Goal: Transaction & Acquisition: Subscribe to service/newsletter

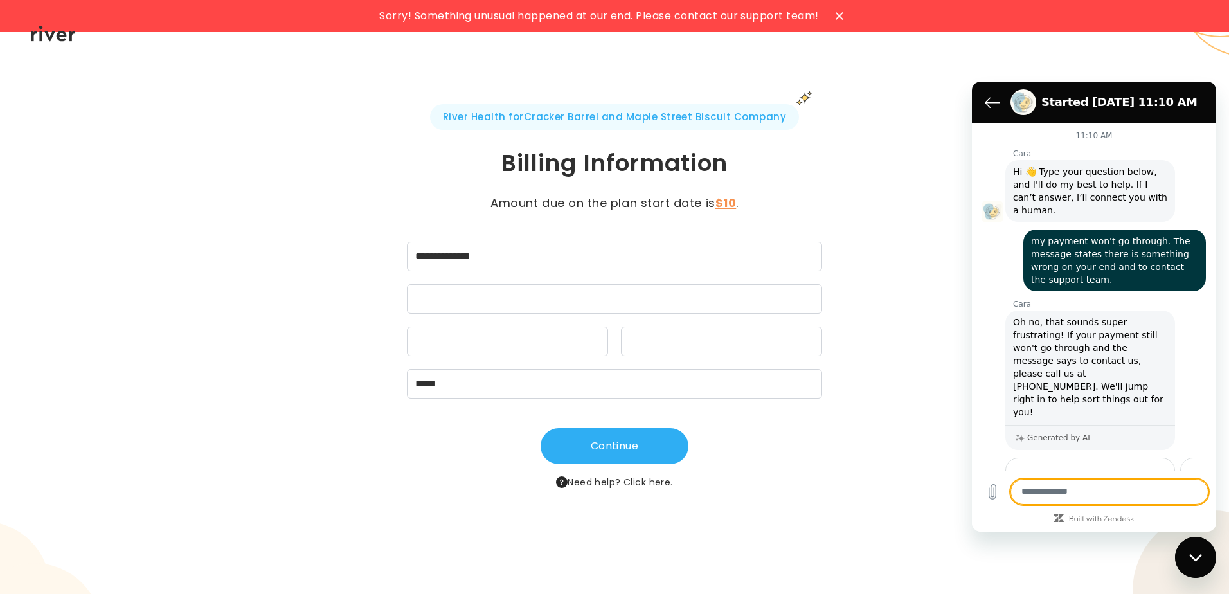
scroll to position [172, 0]
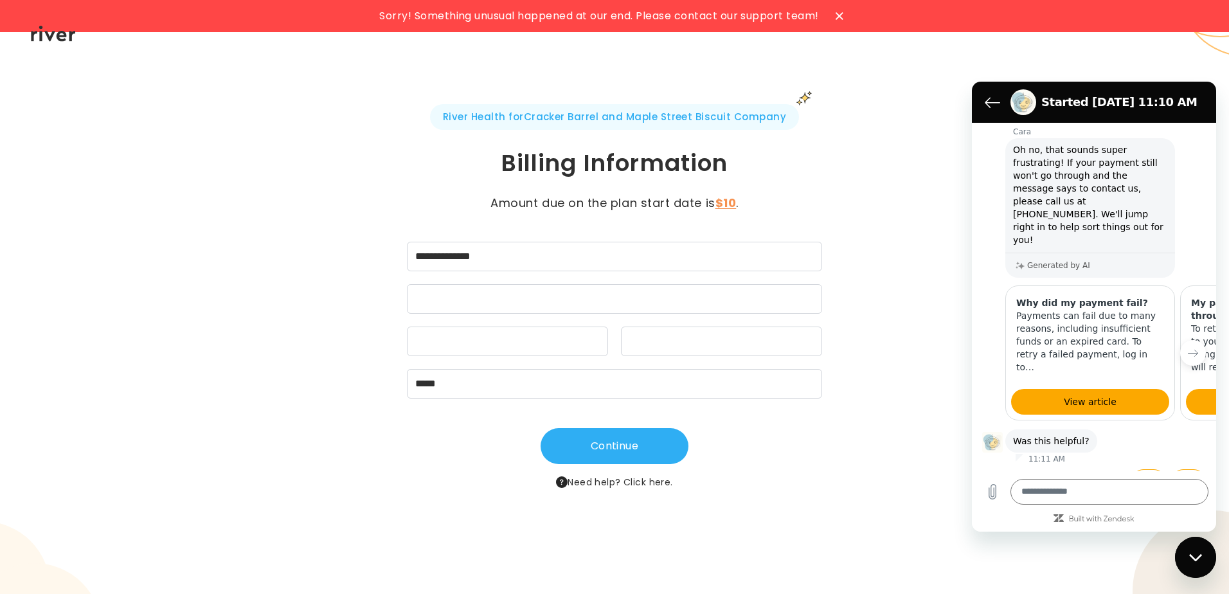
click at [1099, 55] on div "**********" at bounding box center [614, 297] width 1229 height 594
click at [319, 169] on h1 "Billing Information" at bounding box center [615, 163] width 594 height 31
click at [1195, 554] on icon "Close messaging window" at bounding box center [1196, 558] width 14 height 8
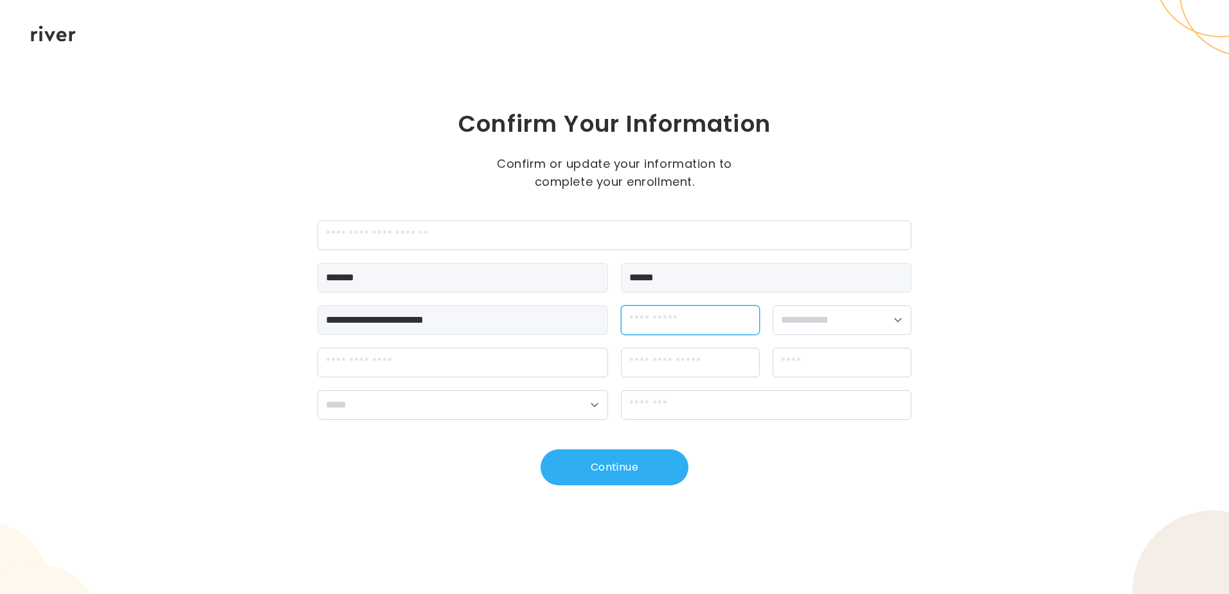
click at [676, 321] on input "dateOfBirth" at bounding box center [690, 320] width 139 height 30
type input "**********"
select select "******"
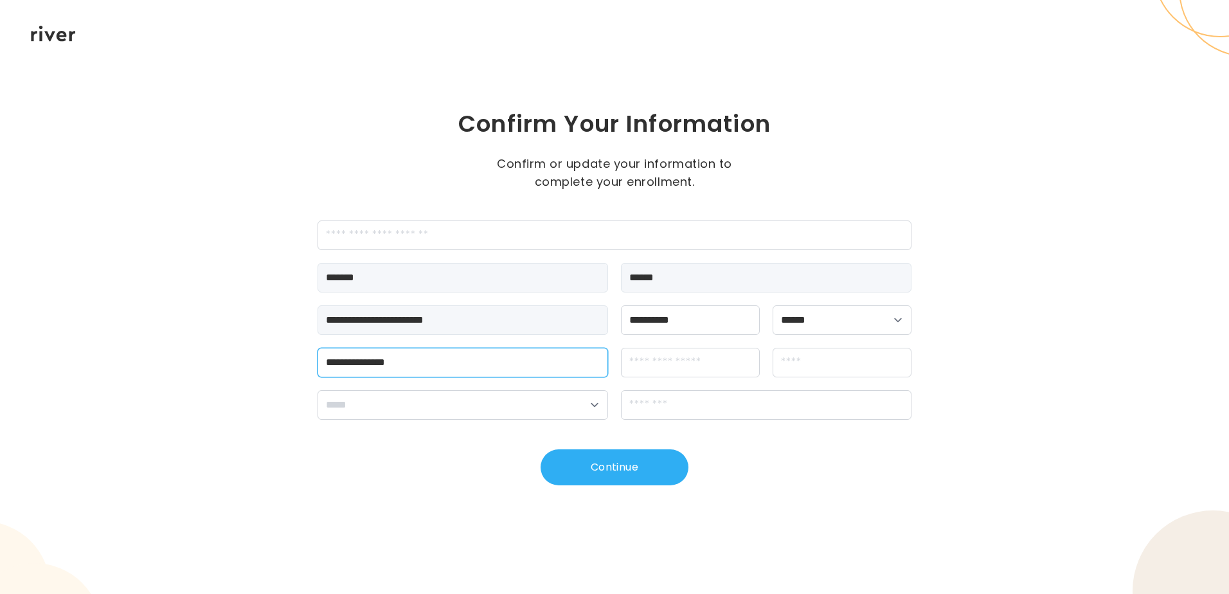
type input "**********"
type input "******"
select select "**"
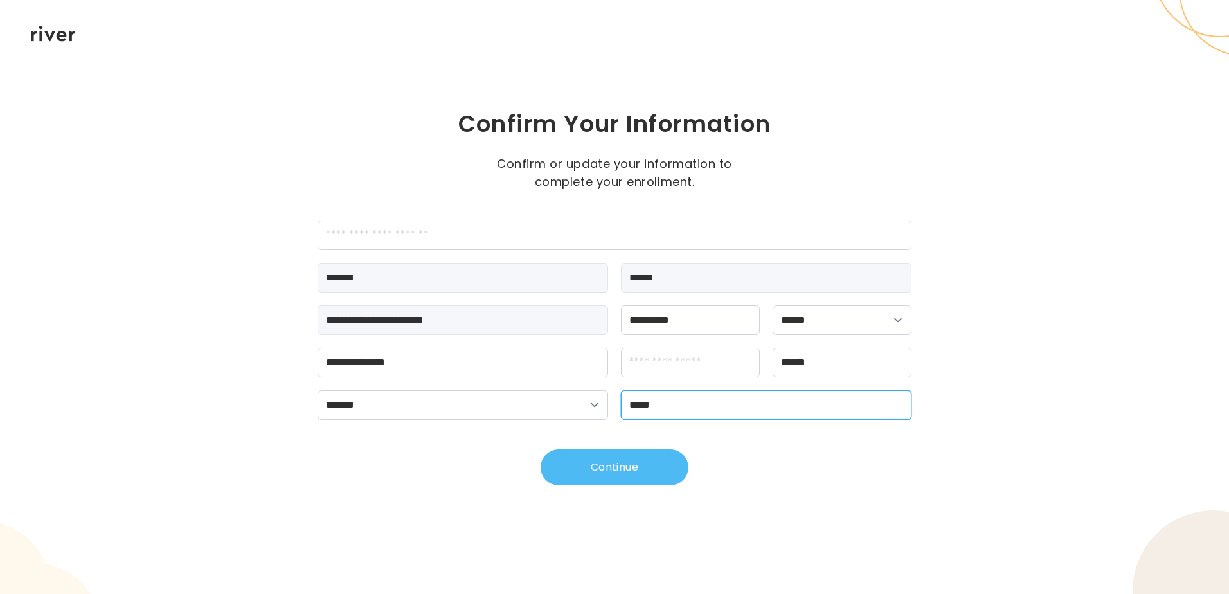
type input "*****"
click at [608, 466] on button "Continue" at bounding box center [615, 467] width 148 height 36
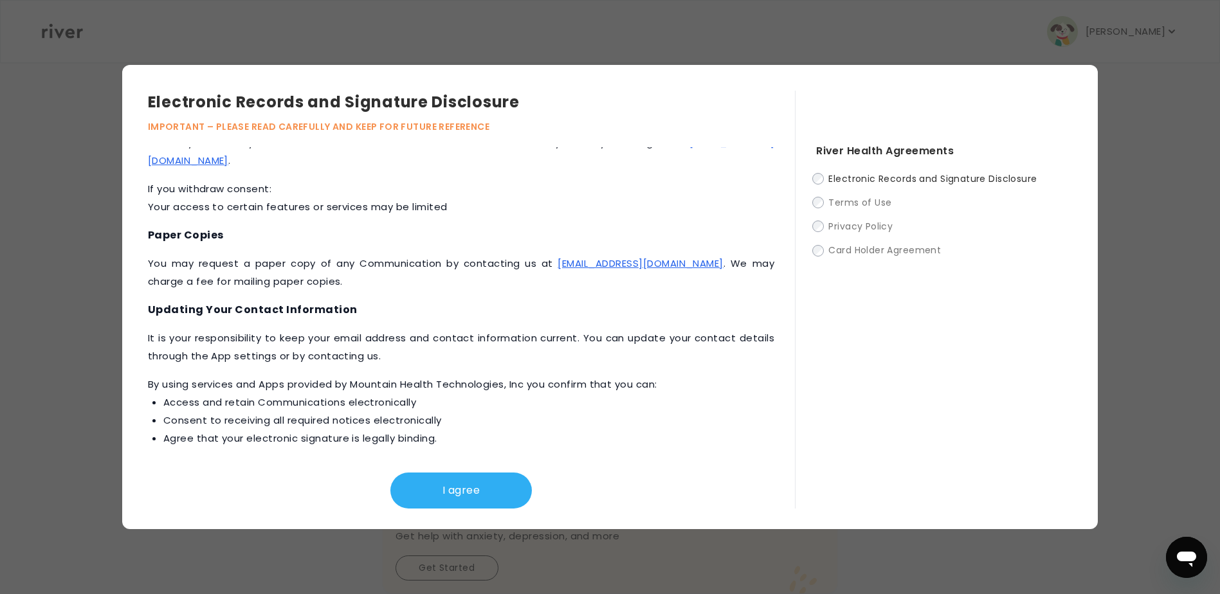
scroll to position [544, 0]
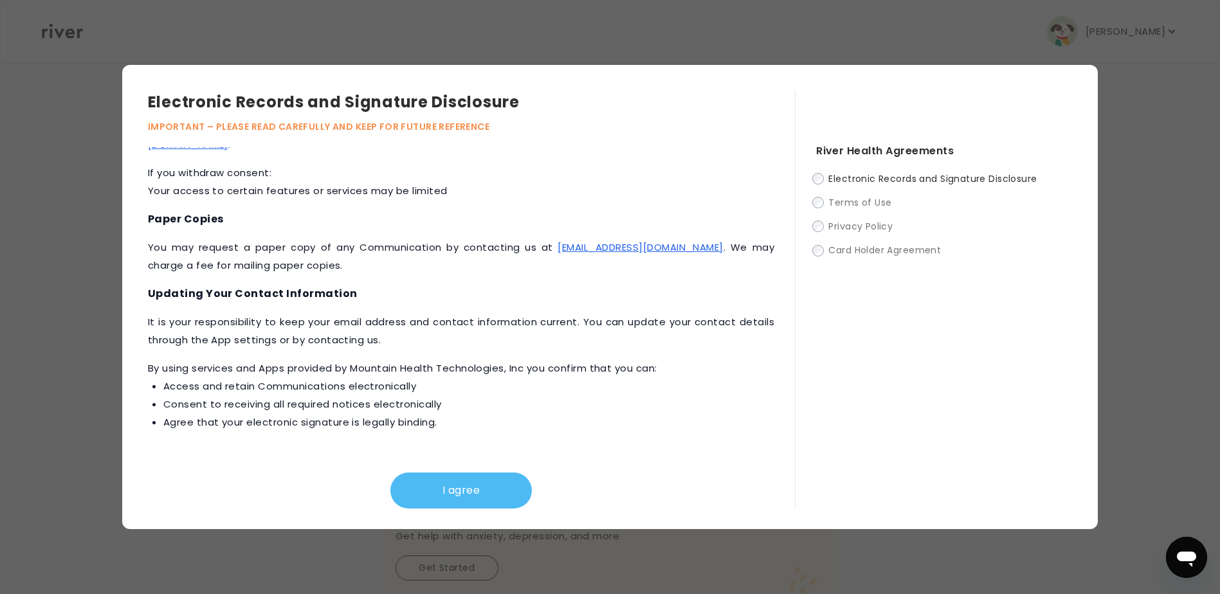
click at [445, 487] on button "I agree" at bounding box center [460, 491] width 141 height 36
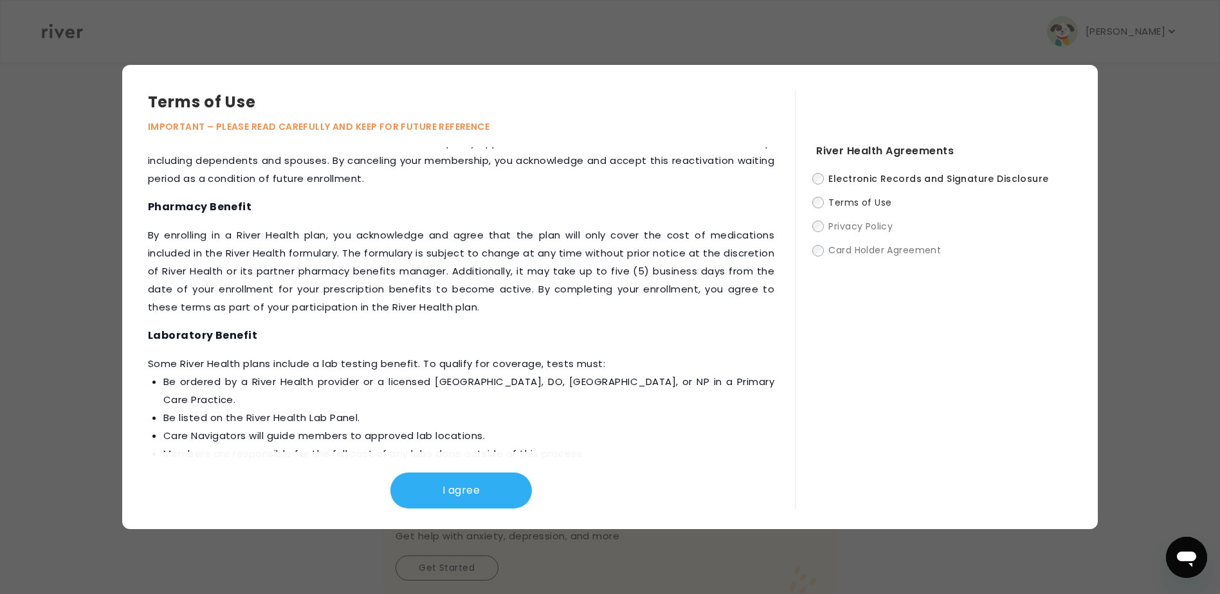
scroll to position [1367, 0]
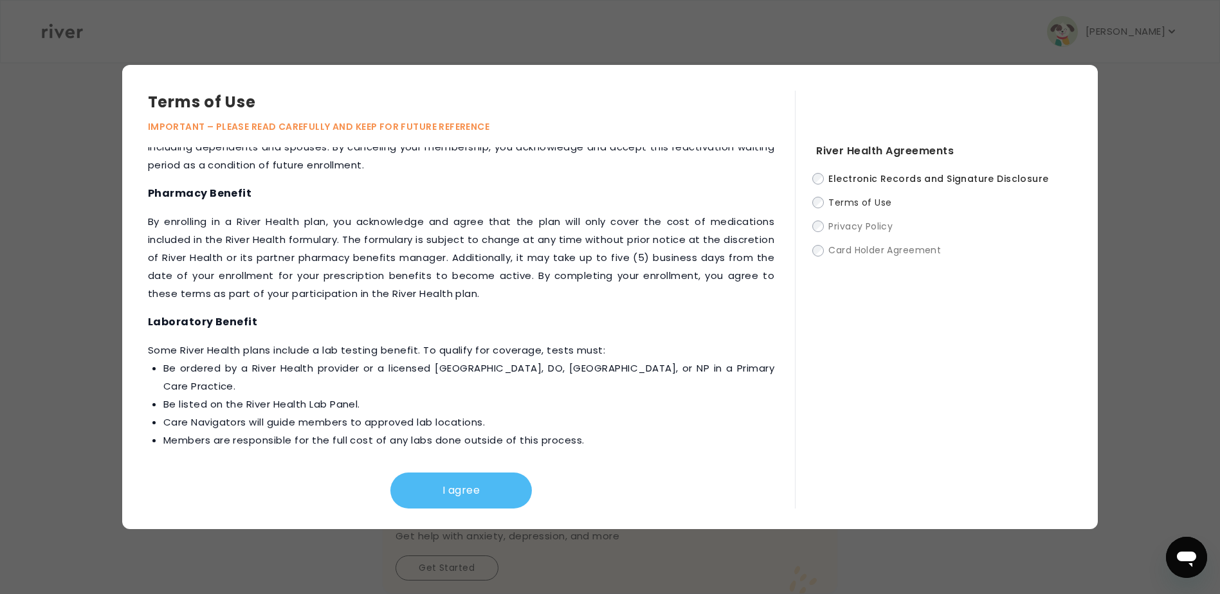
click at [442, 486] on button "I agree" at bounding box center [460, 491] width 141 height 36
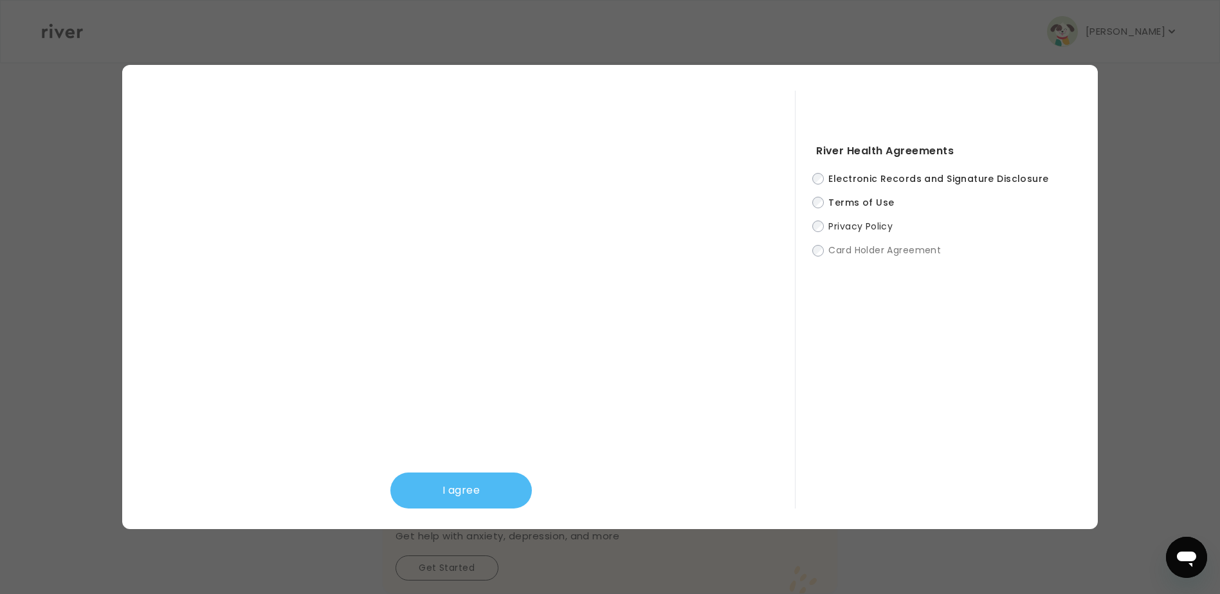
click at [459, 492] on button "I agree" at bounding box center [460, 491] width 141 height 36
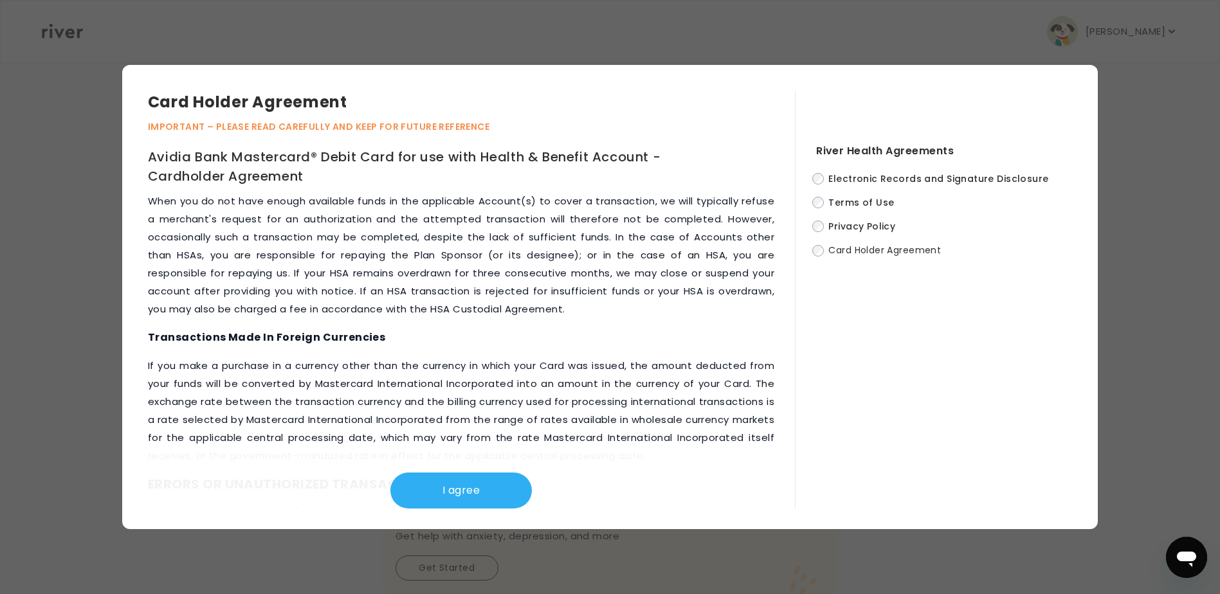
scroll to position [3953, 0]
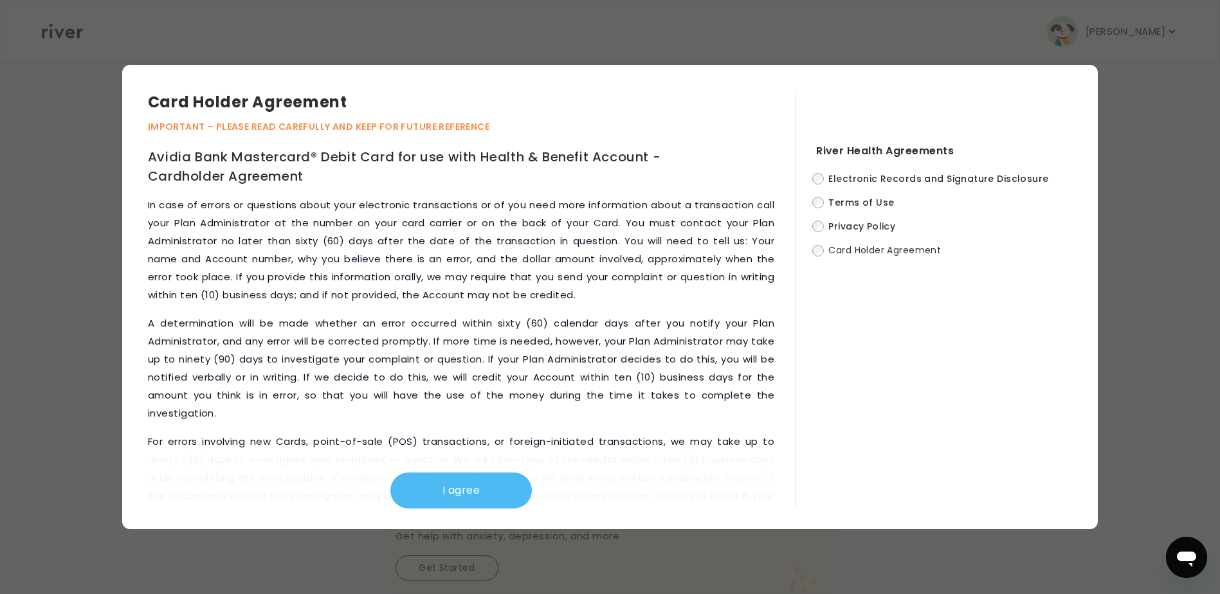
click at [444, 491] on button "I agree" at bounding box center [460, 491] width 141 height 36
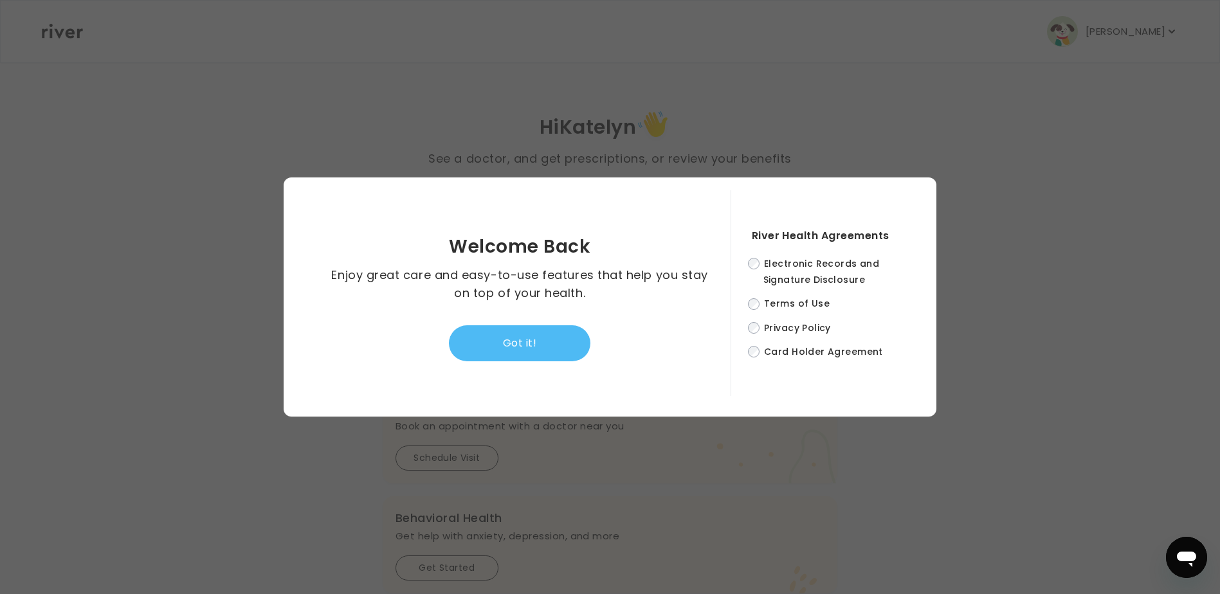
click at [505, 335] on button "Got it!" at bounding box center [519, 343] width 141 height 36
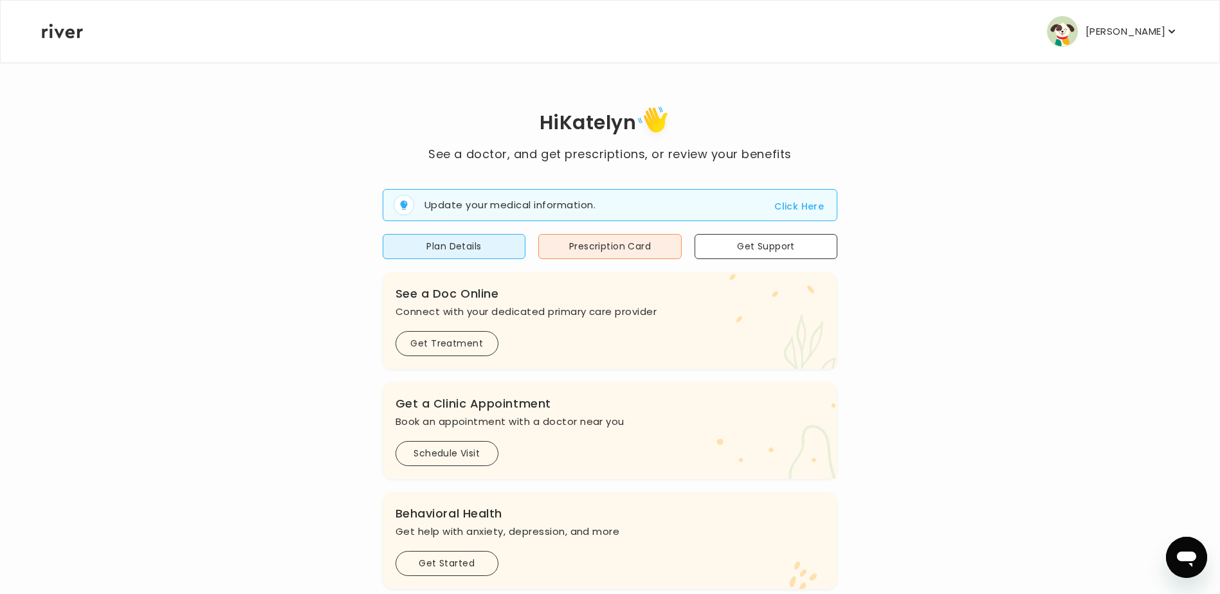
scroll to position [0, 0]
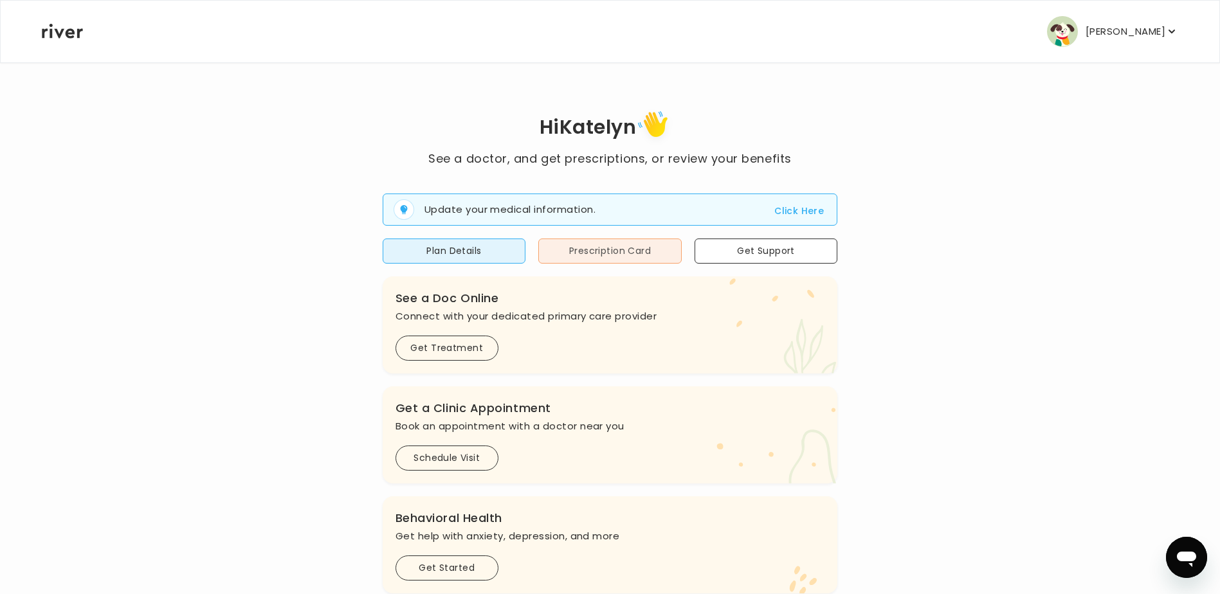
click at [586, 251] on button "Prescription Card" at bounding box center [609, 251] width 143 height 25
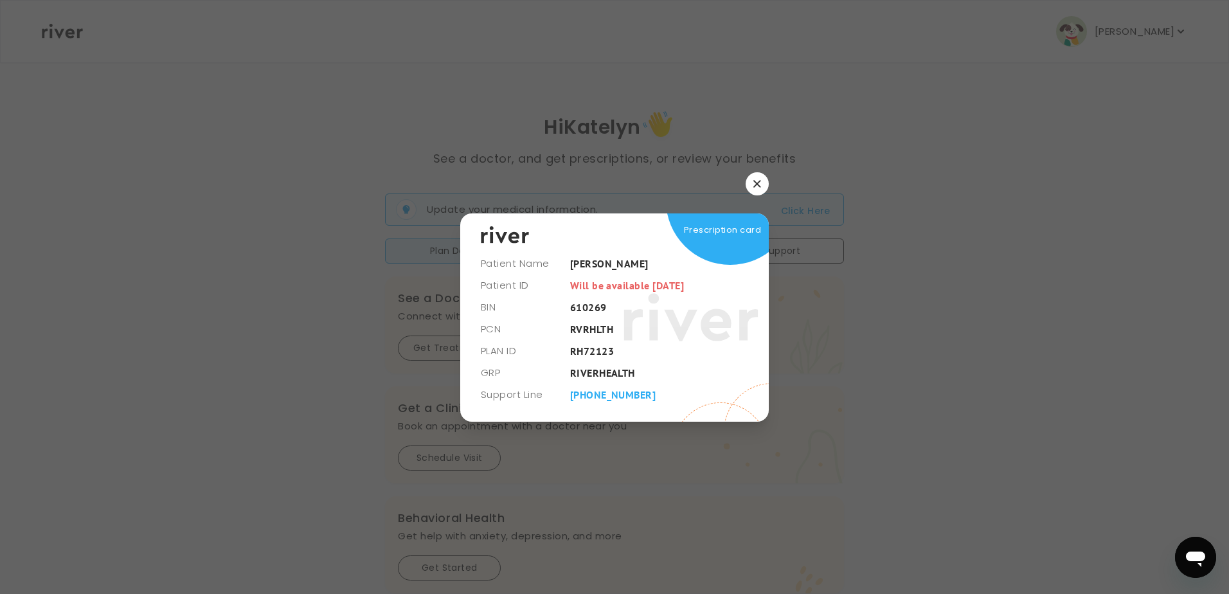
click at [757, 185] on icon "button" at bounding box center [756, 184] width 7 height 7
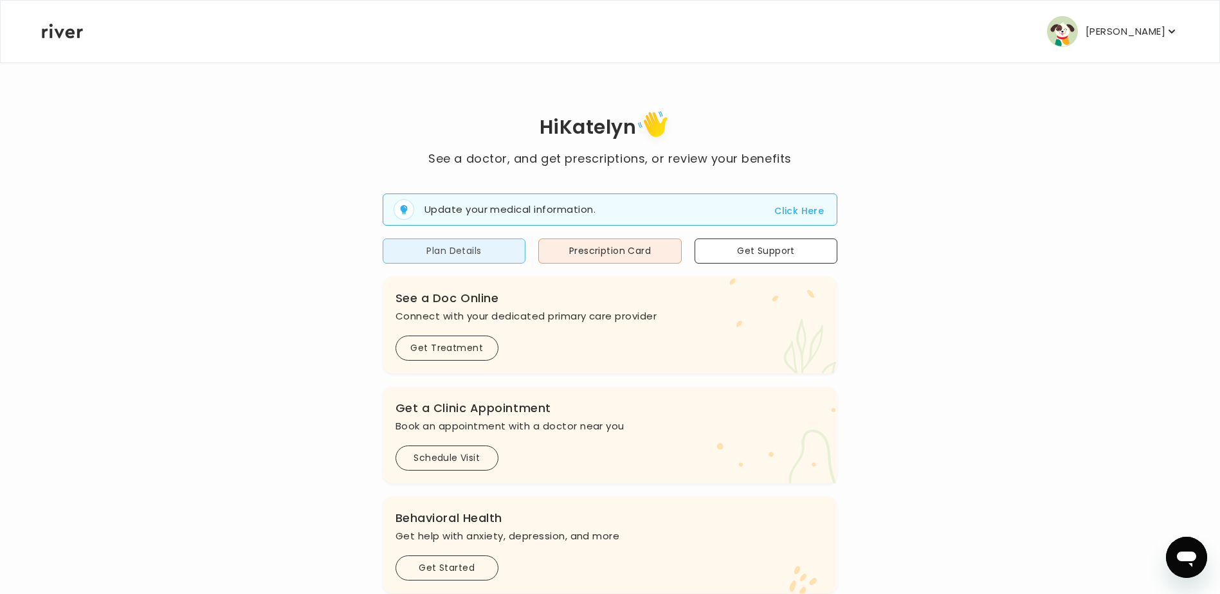
click at [440, 245] on button "Plan Details" at bounding box center [454, 251] width 143 height 25
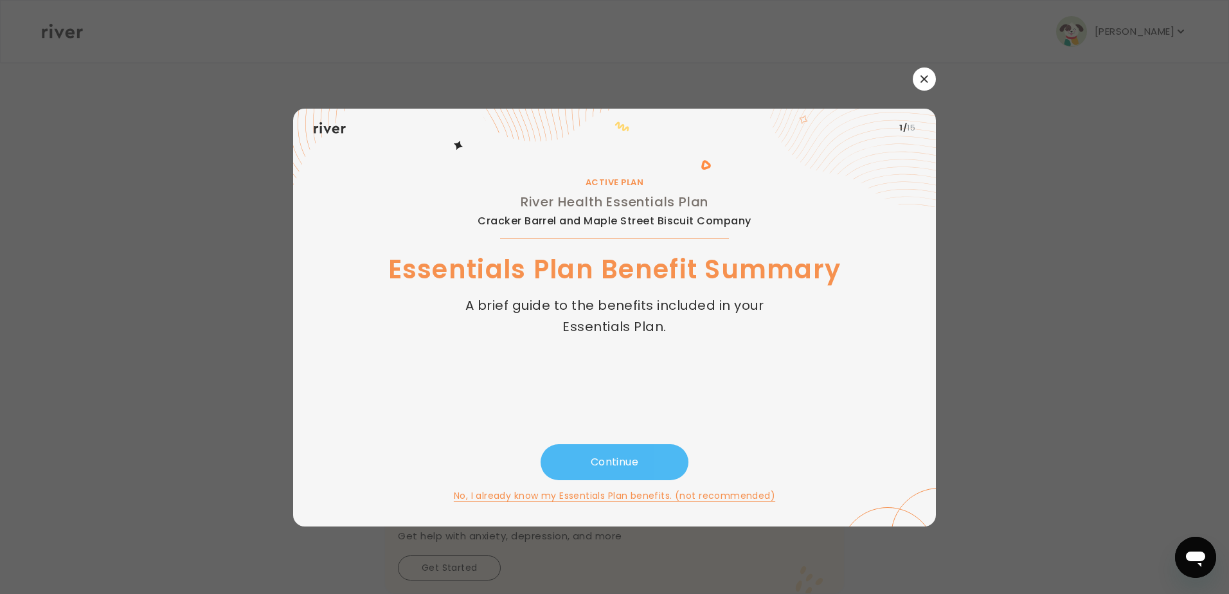
click at [609, 461] on button "Continue" at bounding box center [615, 462] width 148 height 36
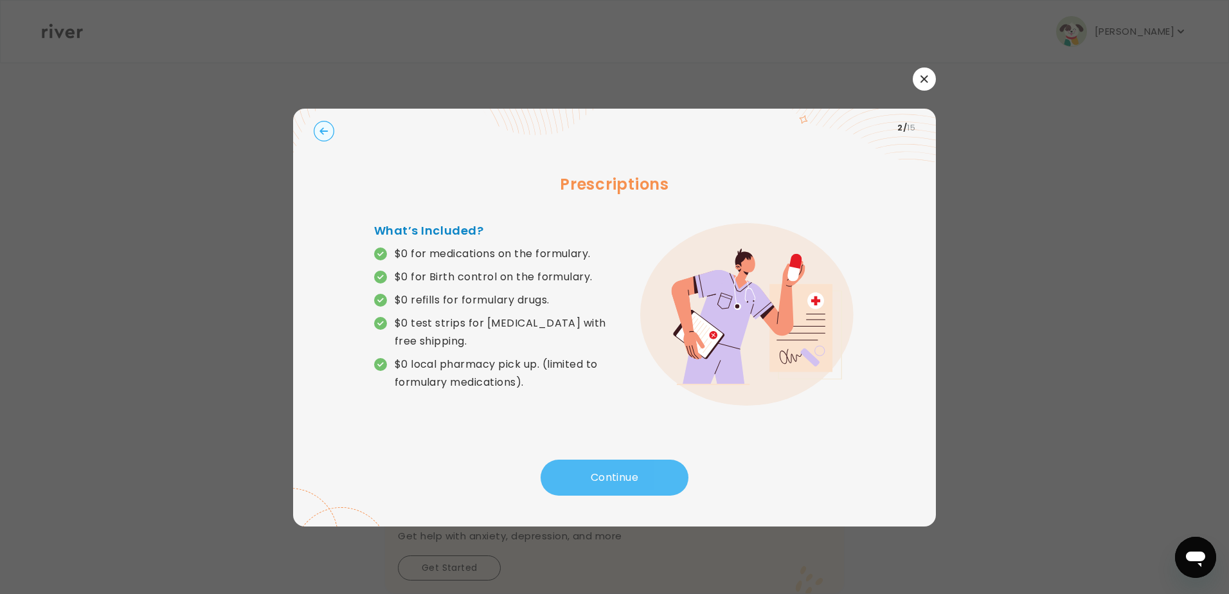
click at [602, 476] on button "Continue" at bounding box center [615, 478] width 148 height 36
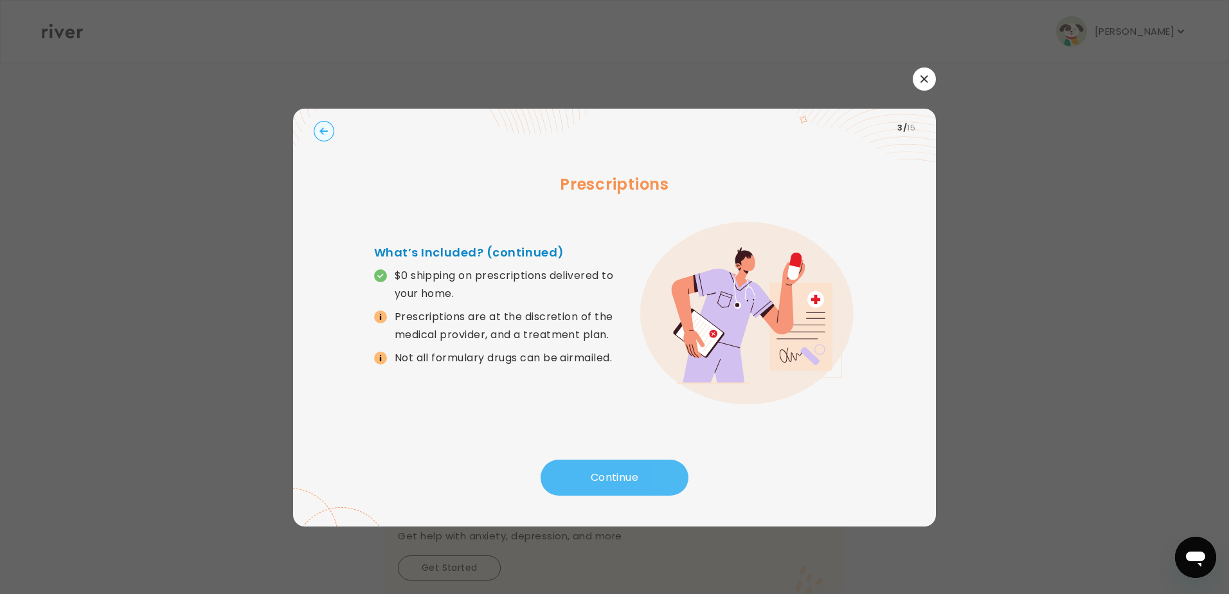
click at [615, 477] on button "Continue" at bounding box center [615, 478] width 148 height 36
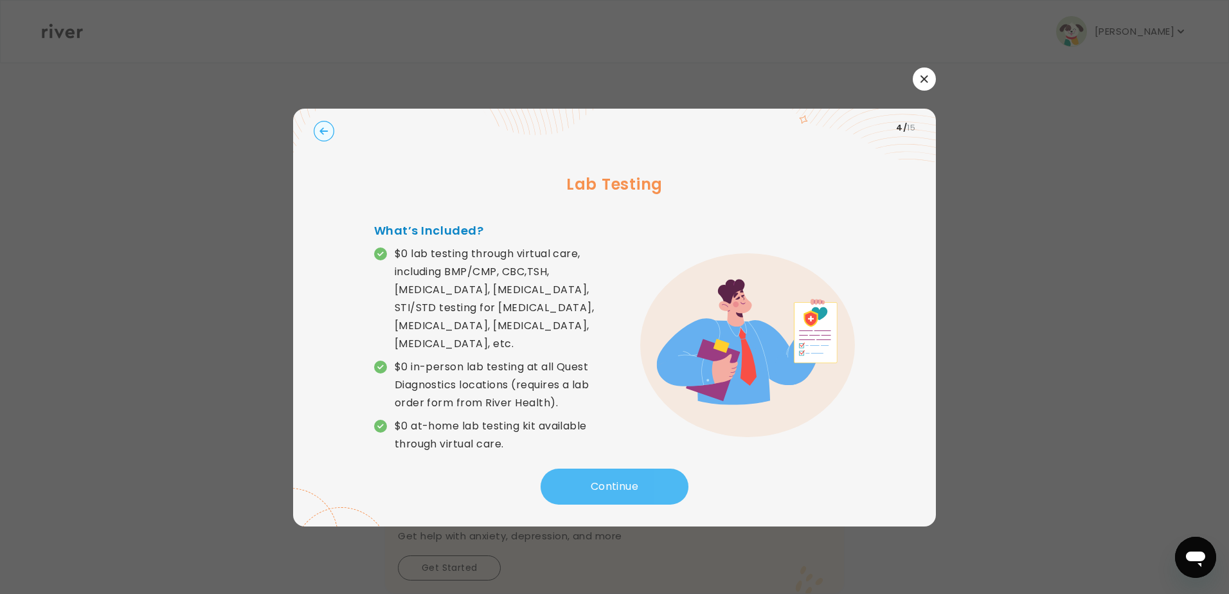
click at [605, 476] on button "Continue" at bounding box center [615, 487] width 148 height 36
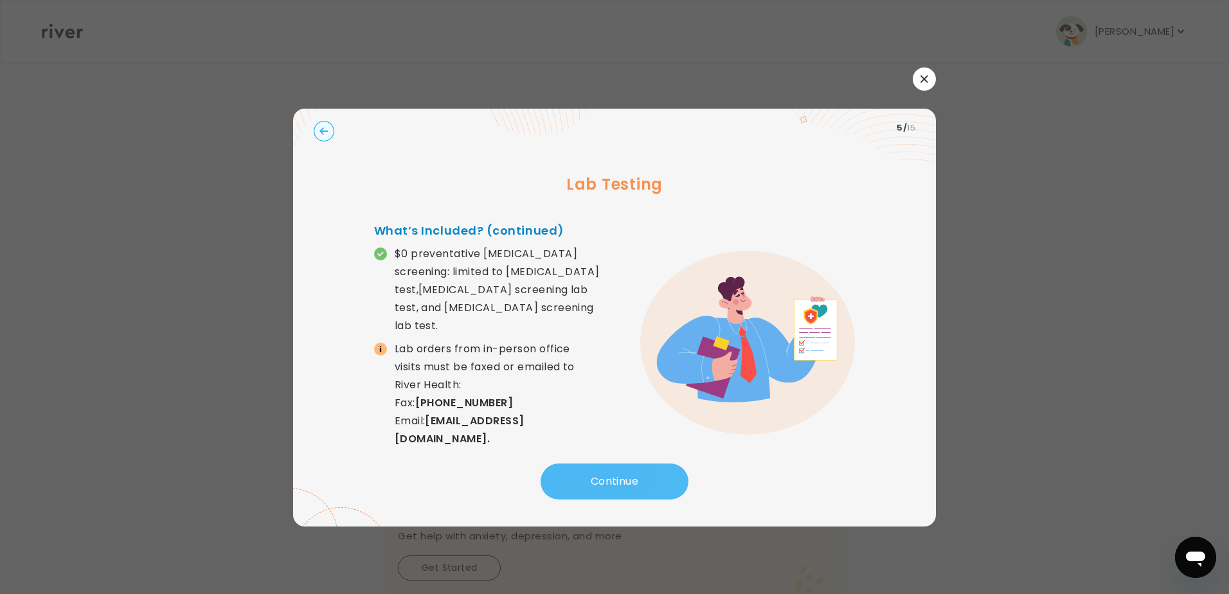
click at [605, 475] on button "Continue" at bounding box center [615, 482] width 148 height 36
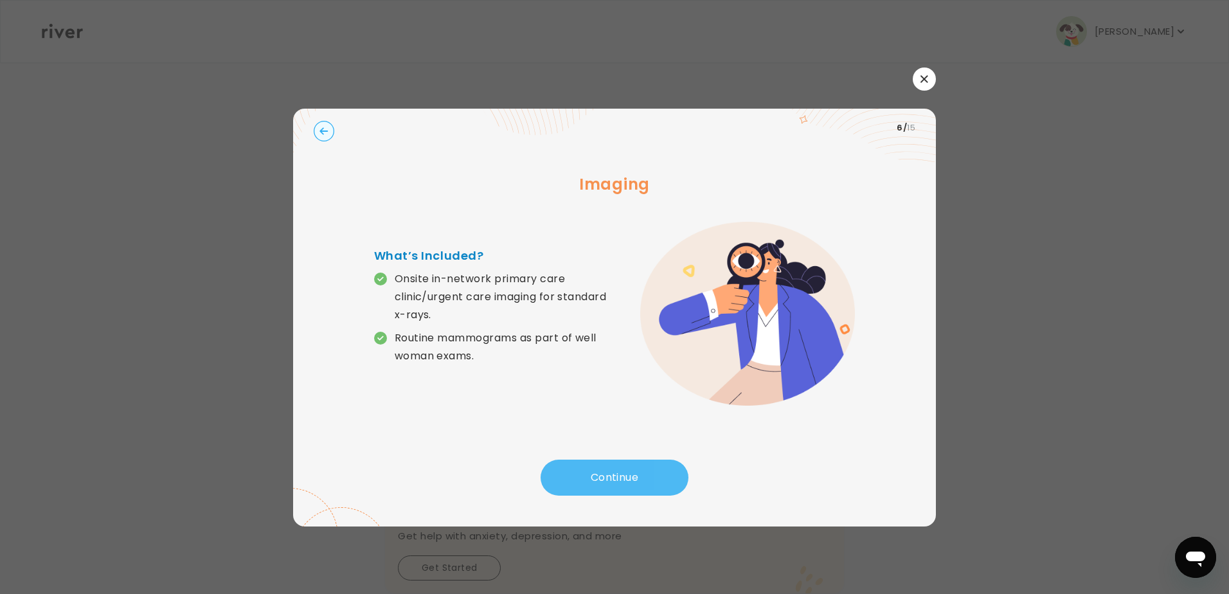
click at [611, 474] on button "Continue" at bounding box center [615, 478] width 148 height 36
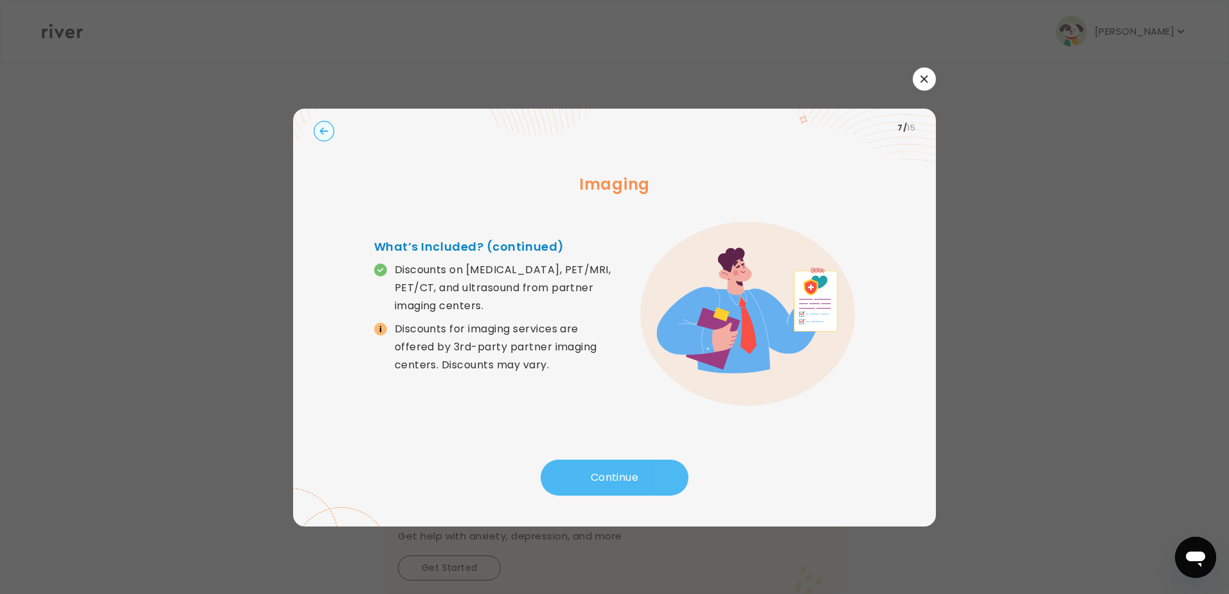
click at [613, 472] on button "Continue" at bounding box center [615, 478] width 148 height 36
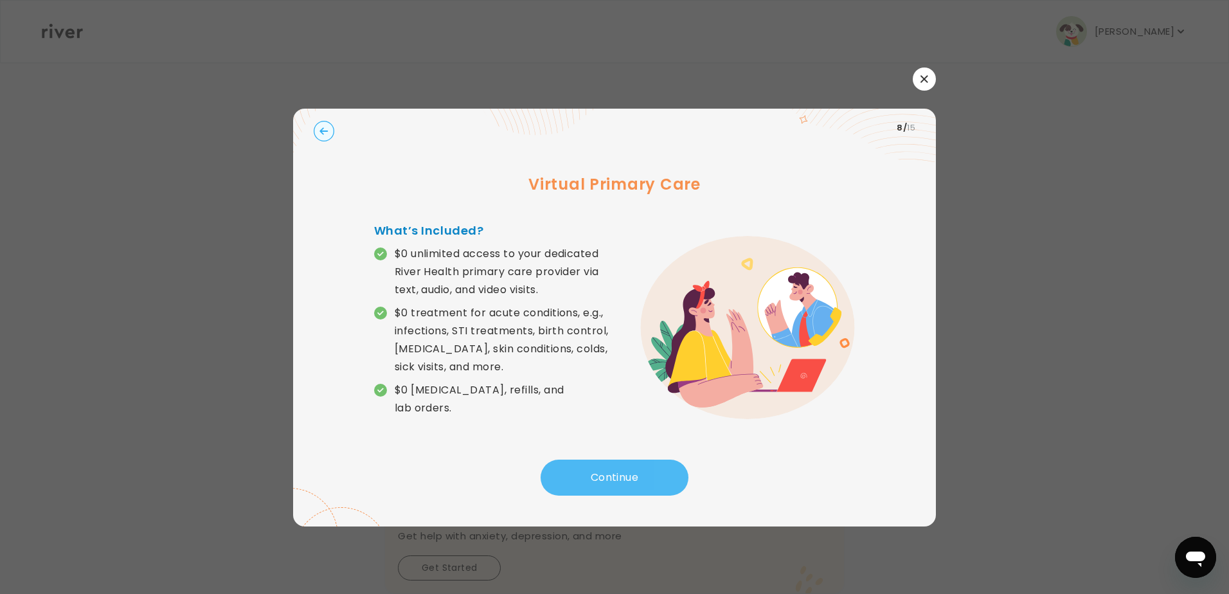
click at [612, 474] on button "Continue" at bounding box center [615, 478] width 148 height 36
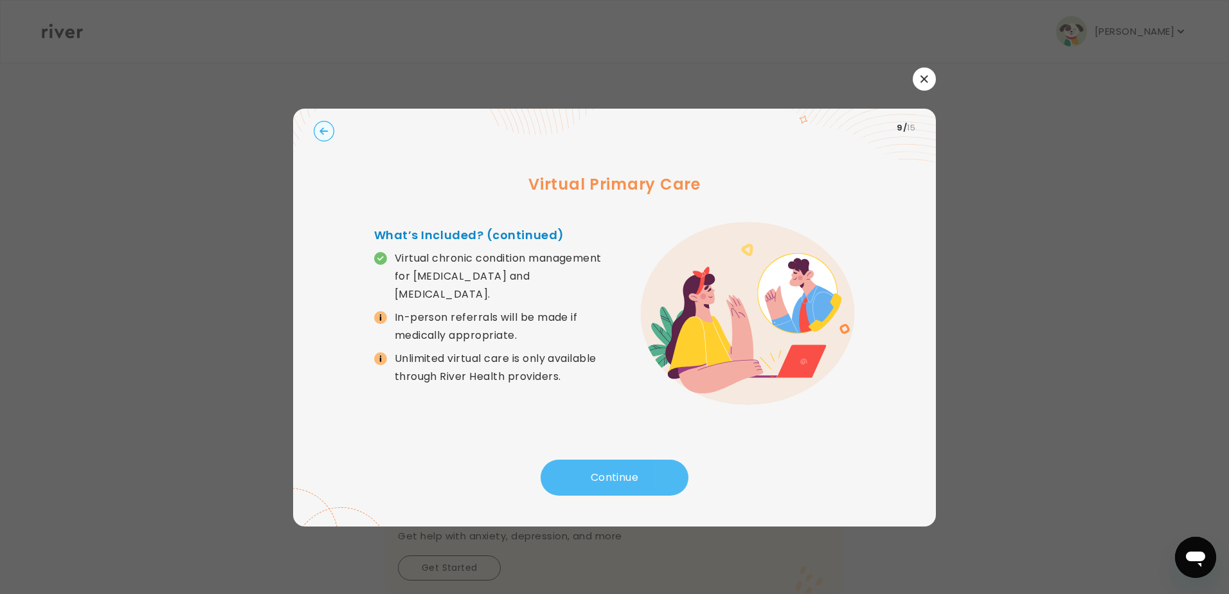
click at [609, 473] on button "Continue" at bounding box center [615, 478] width 148 height 36
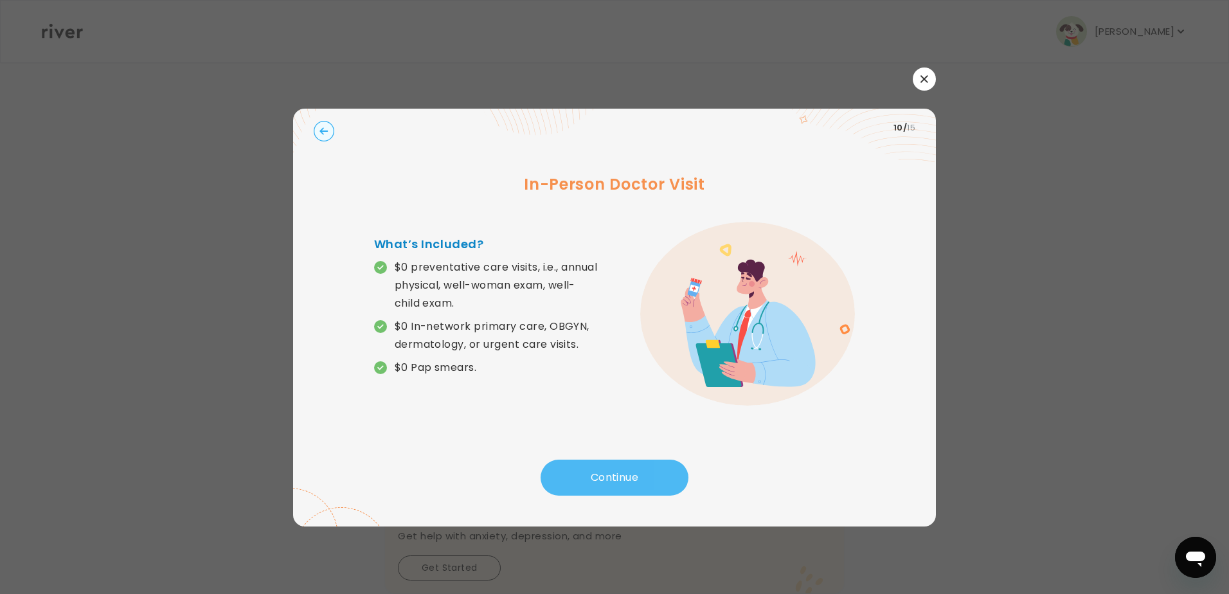
click at [609, 473] on button "Continue" at bounding box center [615, 478] width 148 height 36
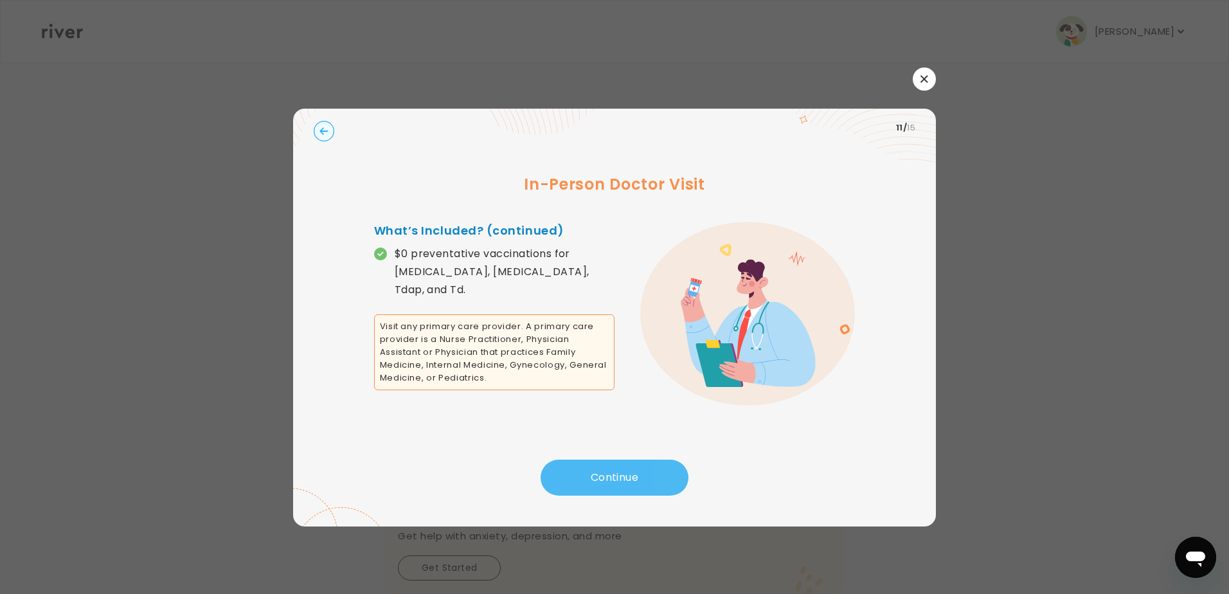
click at [609, 476] on button "Continue" at bounding box center [615, 478] width 148 height 36
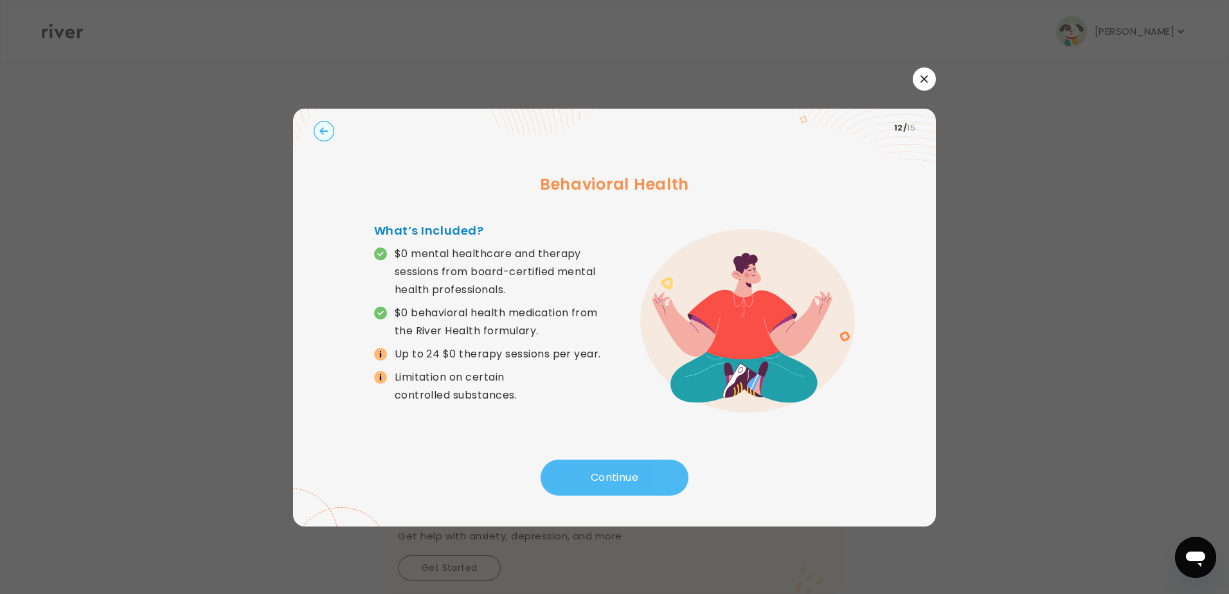
click at [601, 472] on button "Continue" at bounding box center [615, 478] width 148 height 36
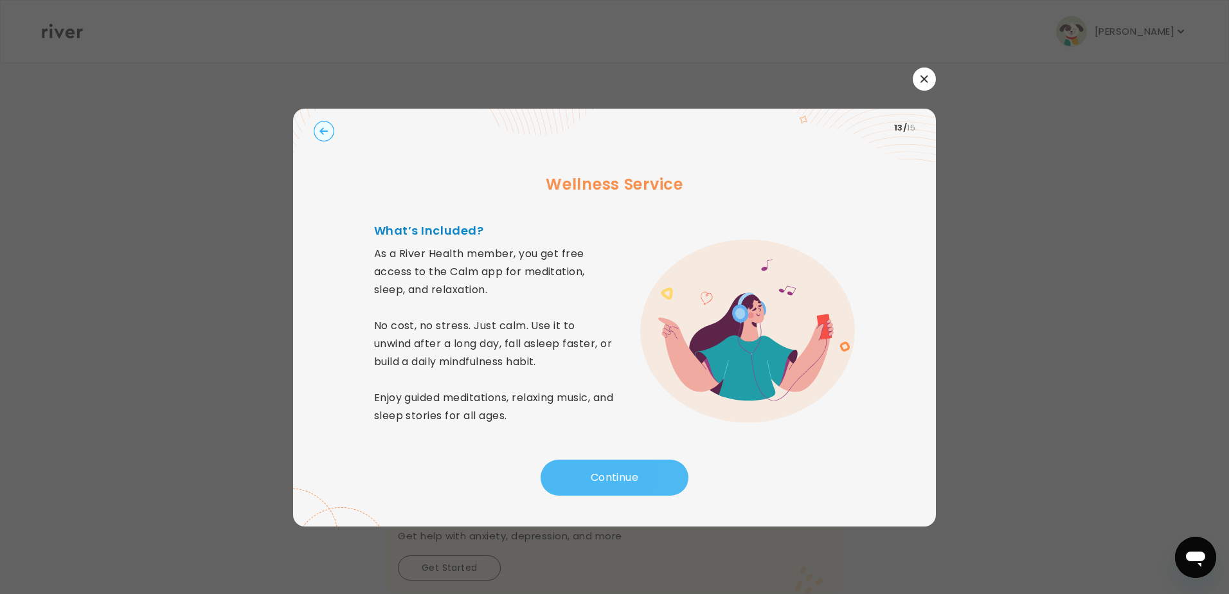
click at [609, 471] on button "Continue" at bounding box center [615, 478] width 148 height 36
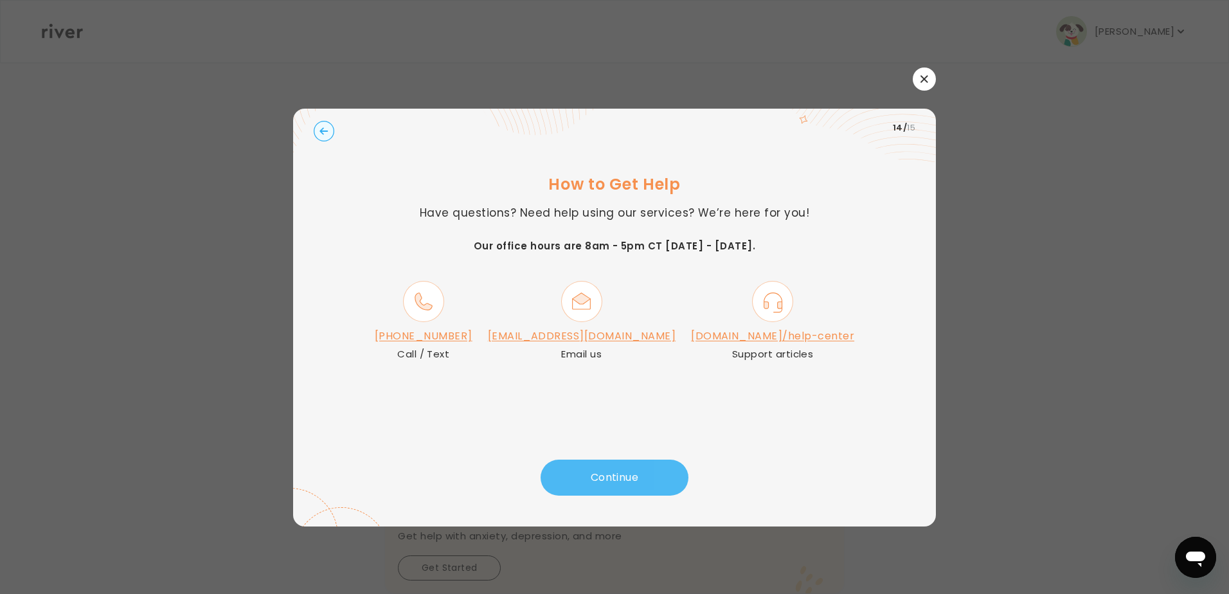
click at [613, 473] on button "Continue" at bounding box center [615, 478] width 148 height 36
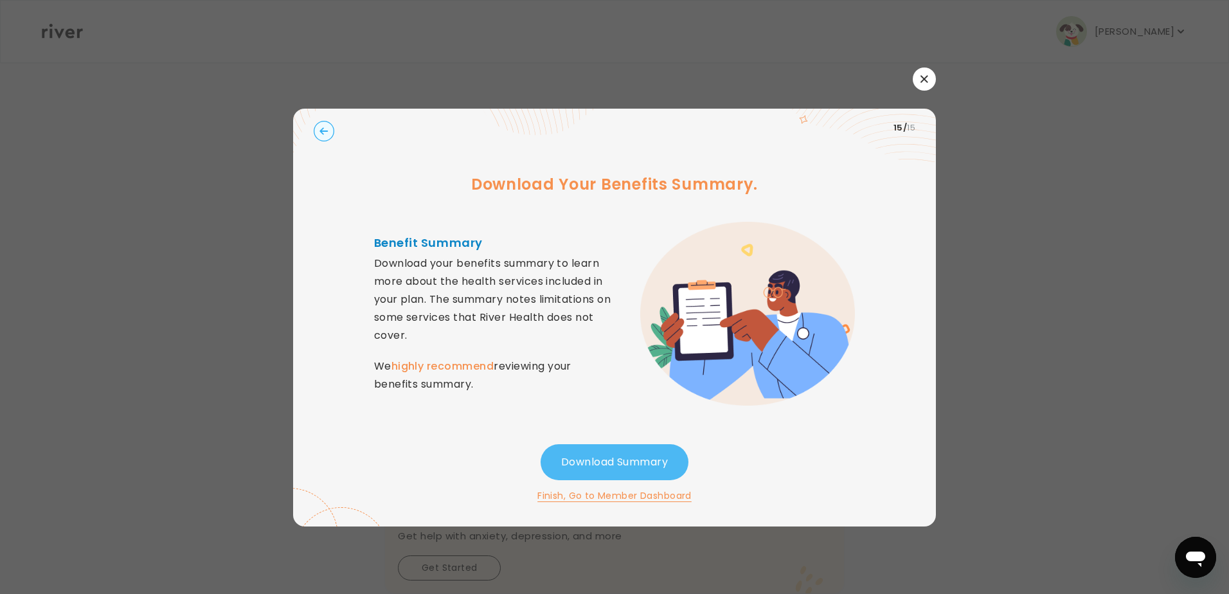
click at [587, 460] on button "Download Summary" at bounding box center [615, 462] width 148 height 36
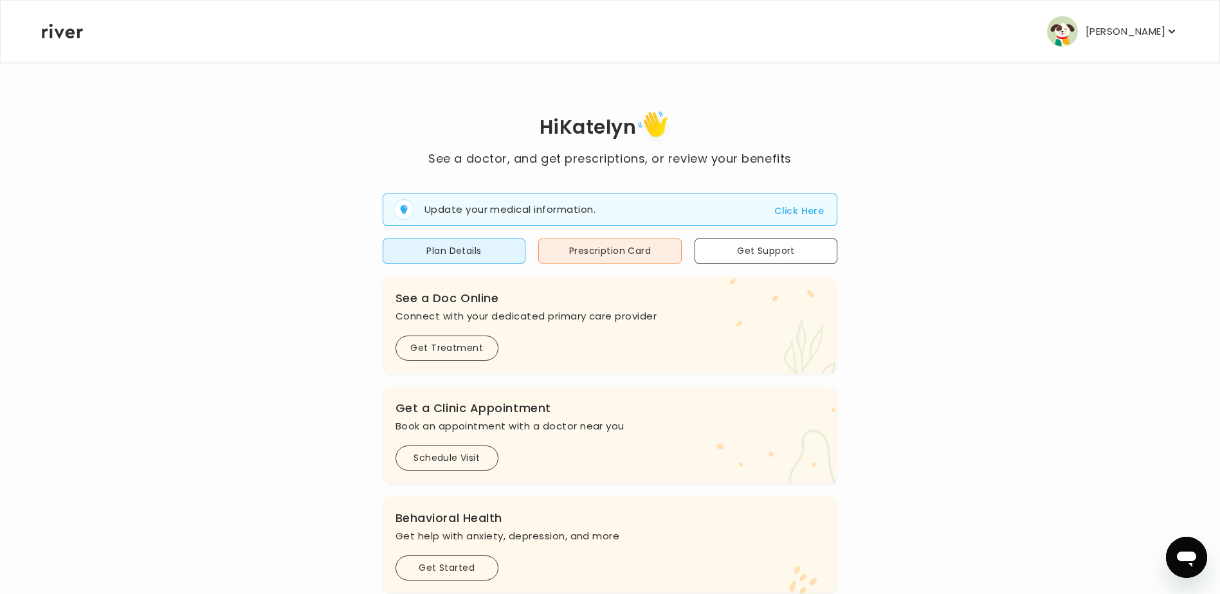
click at [1172, 28] on icon "button" at bounding box center [1171, 31] width 13 height 13
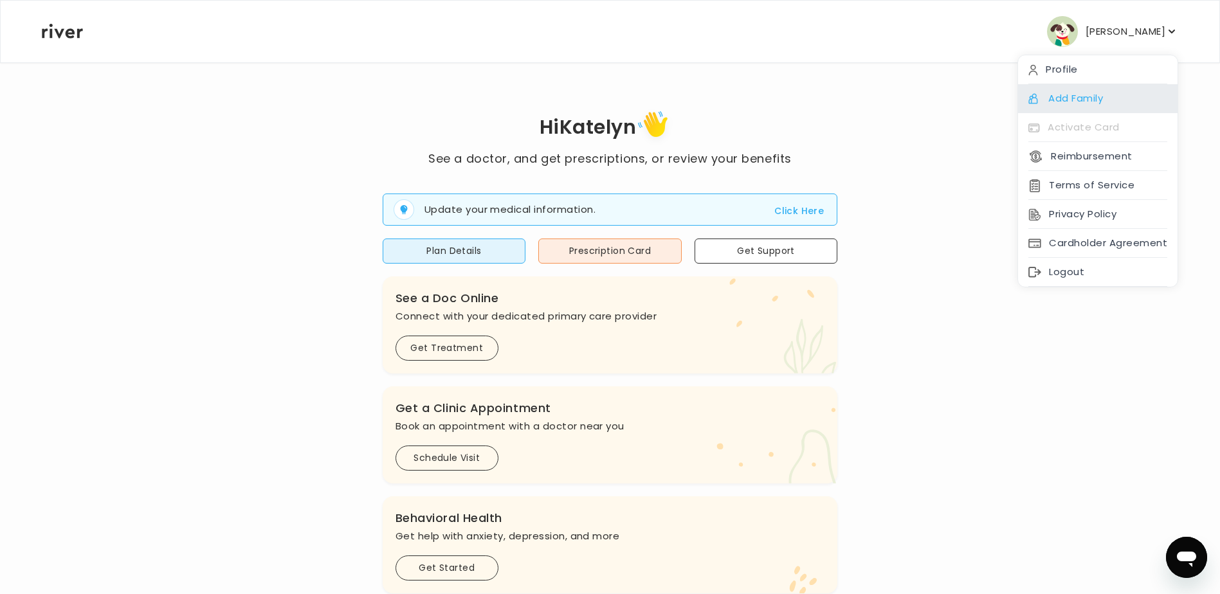
click at [1058, 94] on div "Add Family" at bounding box center [1097, 98] width 159 height 29
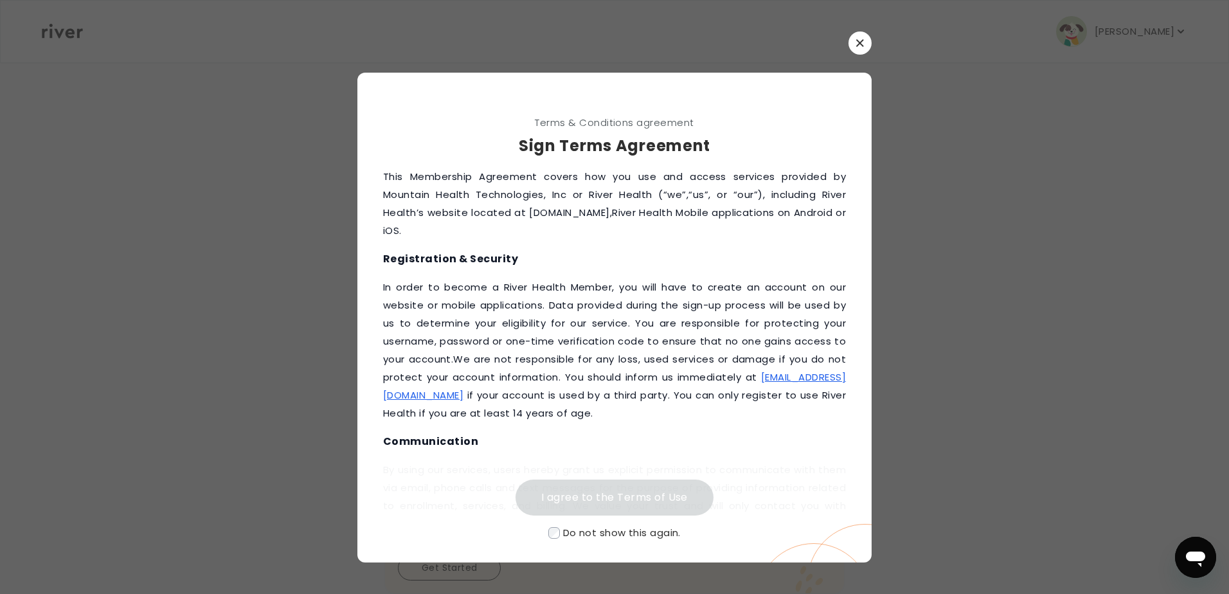
click at [859, 39] on button "button" at bounding box center [860, 43] width 23 height 23
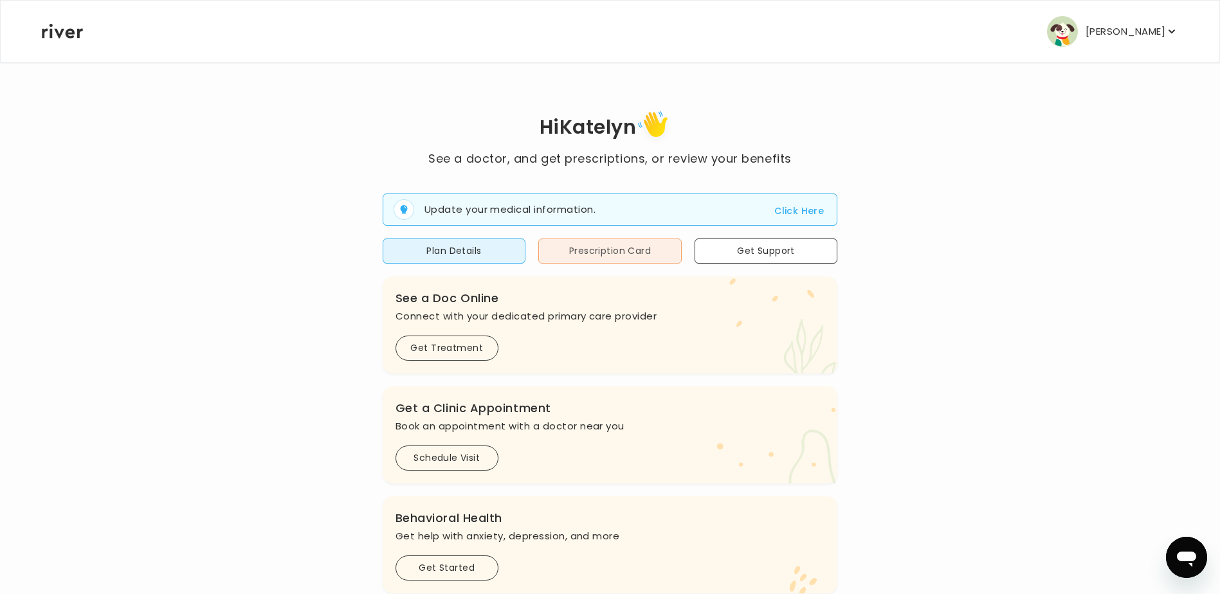
click at [585, 248] on button "Prescription Card" at bounding box center [609, 251] width 143 height 25
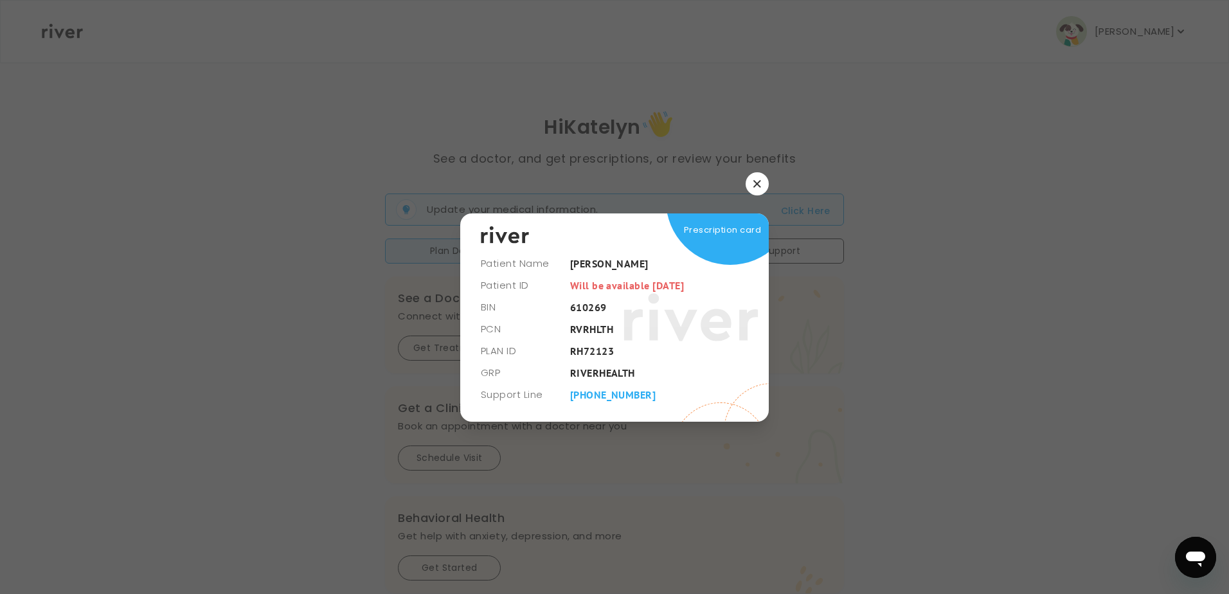
click at [756, 182] on icon "button" at bounding box center [757, 184] width 8 height 8
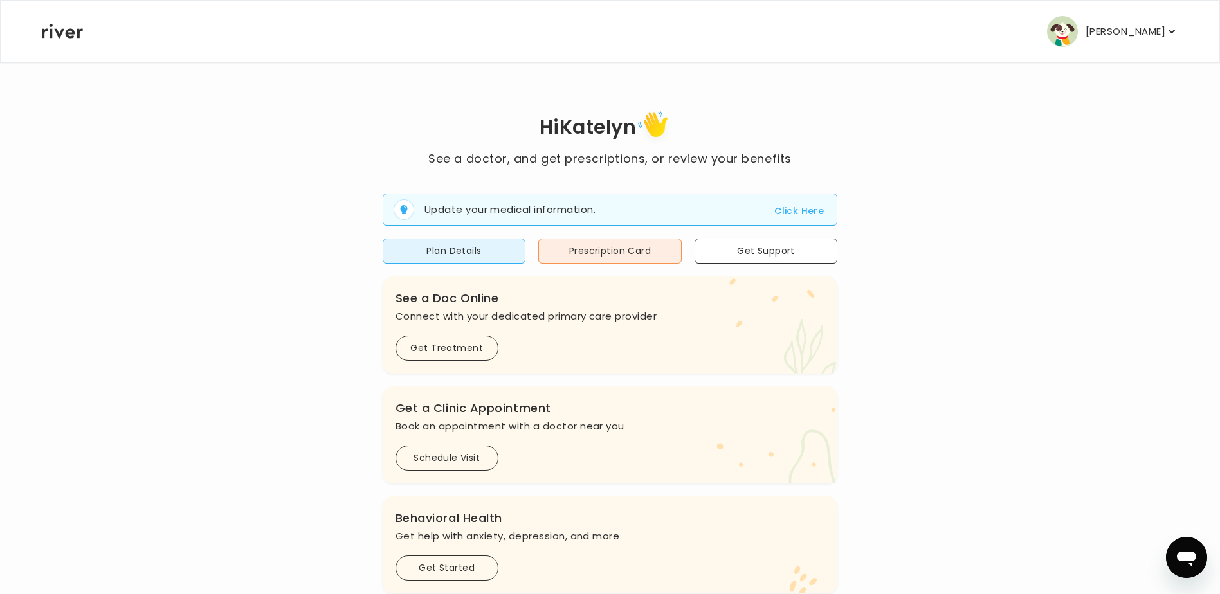
click at [968, 158] on div "Hi [PERSON_NAME] See a doctor, and get prescriptions, or review your benefits U…" at bounding box center [609, 460] width 1137 height 707
